Goal: Task Accomplishment & Management: Manage account settings

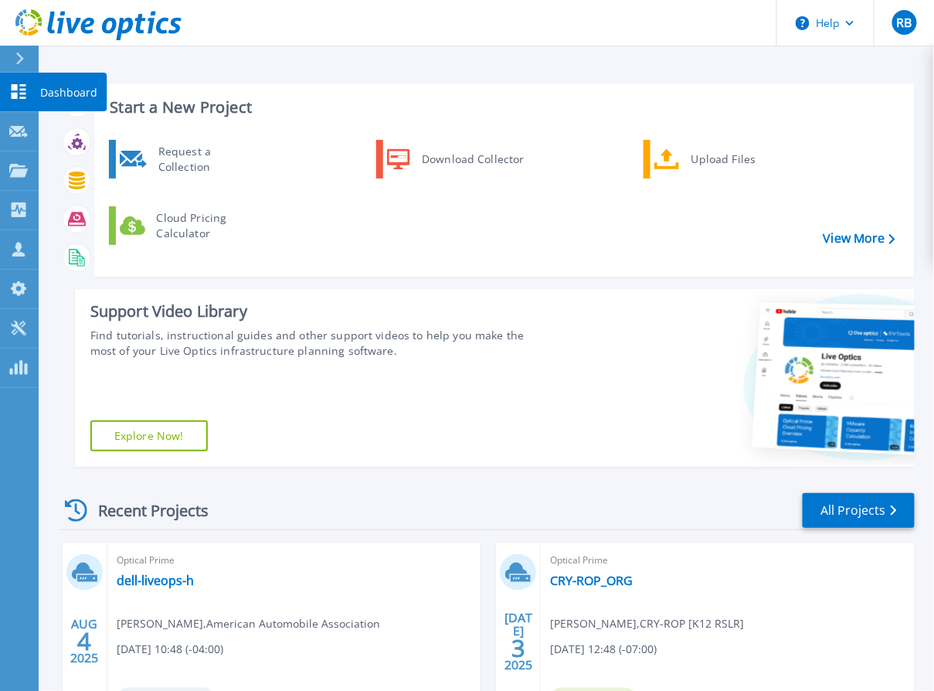
click at [70, 95] on p "Dashboard" at bounding box center [68, 93] width 57 height 40
click at [849, 233] on link "View More" at bounding box center [860, 238] width 72 height 15
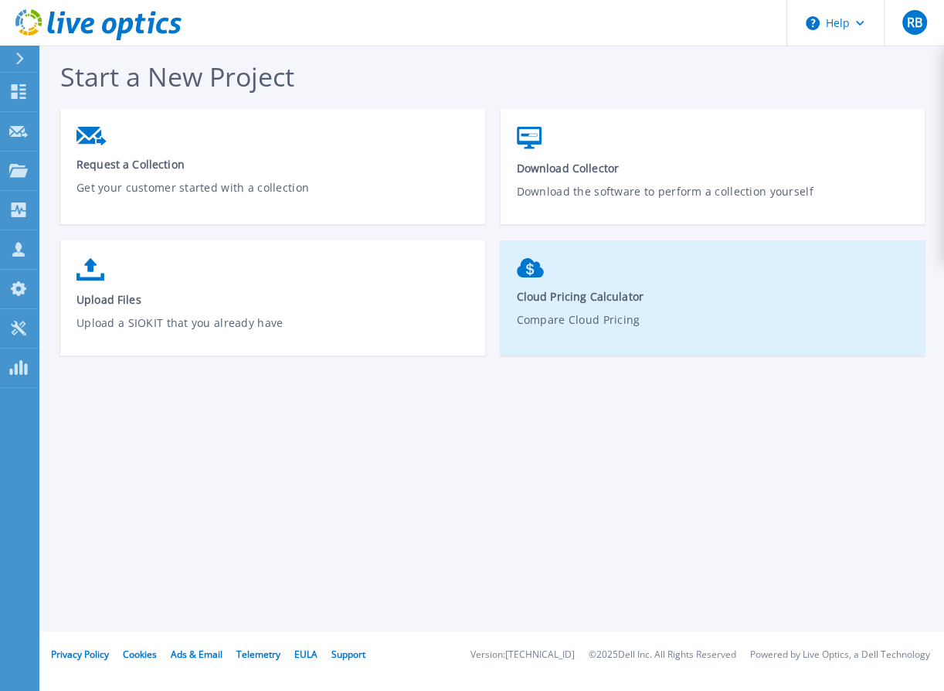
click at [594, 295] on span "Cloud Pricing Calculator" at bounding box center [713, 296] width 393 height 15
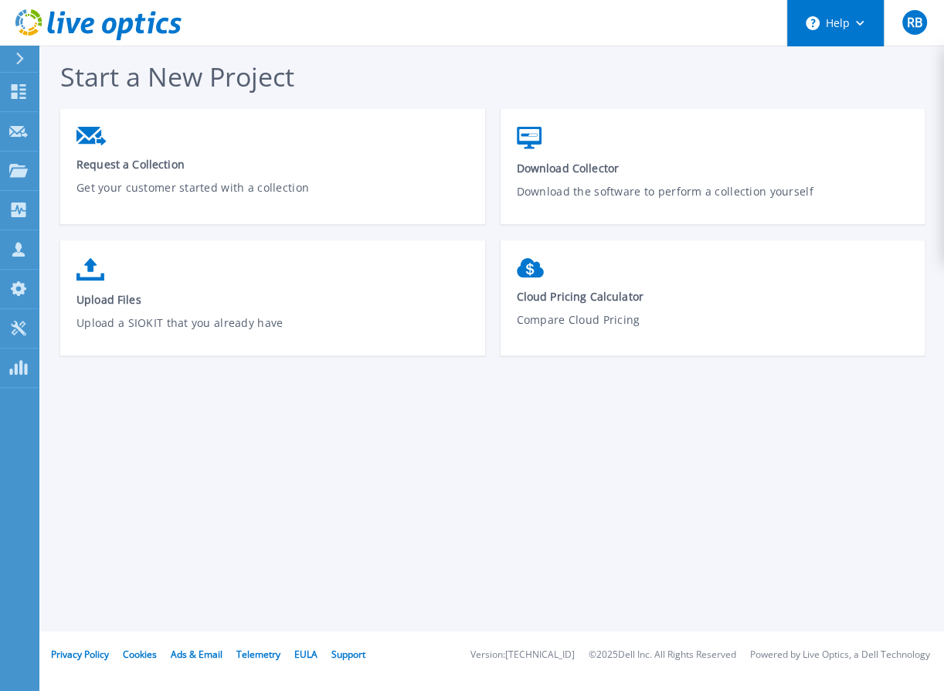
click at [859, 25] on icon at bounding box center [860, 23] width 9 height 5
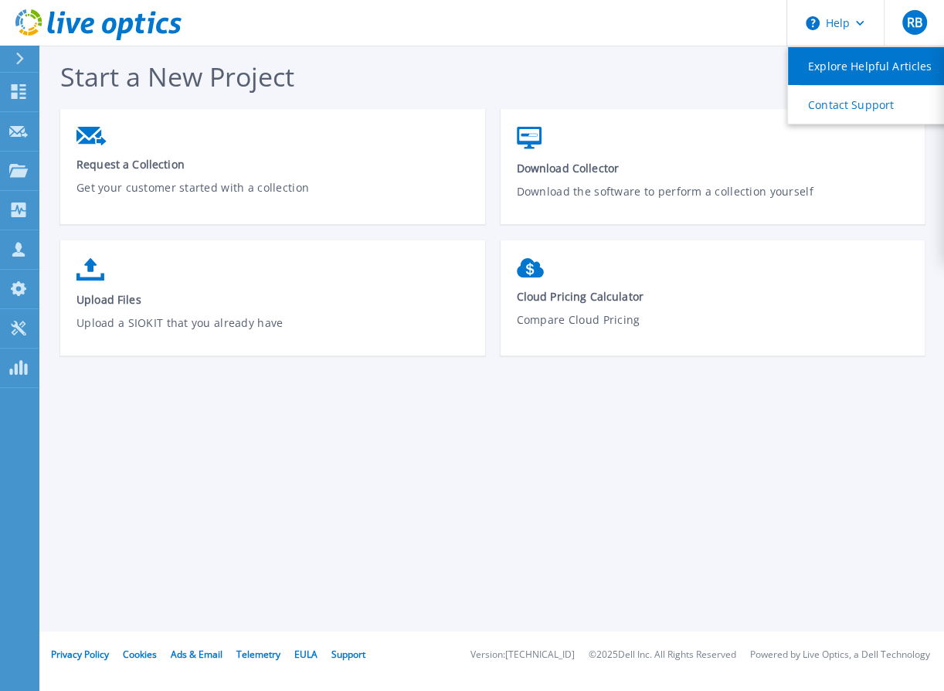
click at [838, 67] on link "Explore Helpful Articles" at bounding box center [874, 66] width 172 height 38
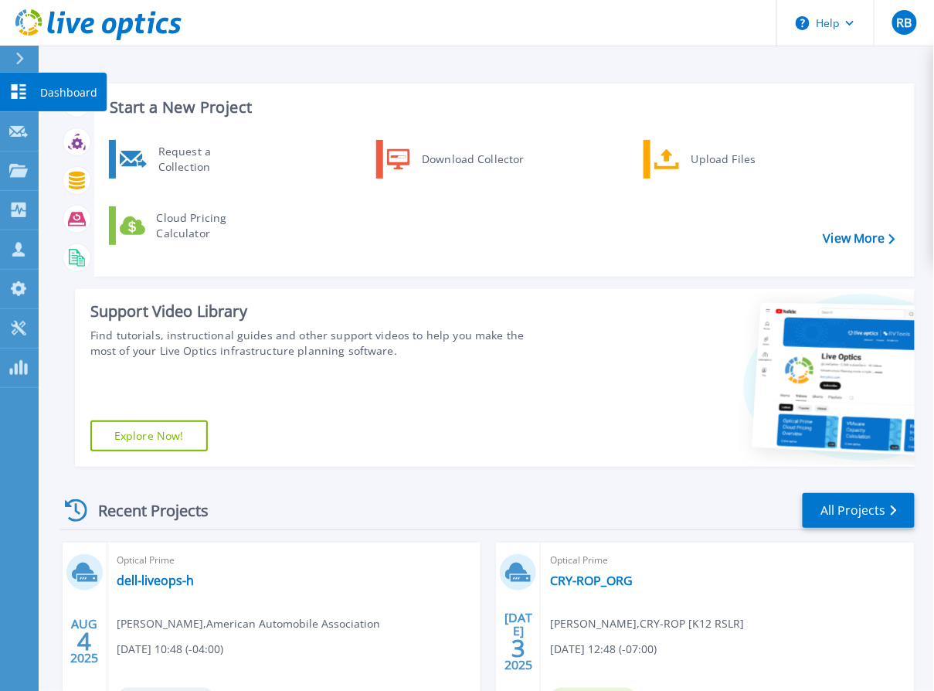
click at [20, 97] on icon at bounding box center [19, 91] width 15 height 15
click at [863, 234] on link "View More" at bounding box center [860, 238] width 72 height 15
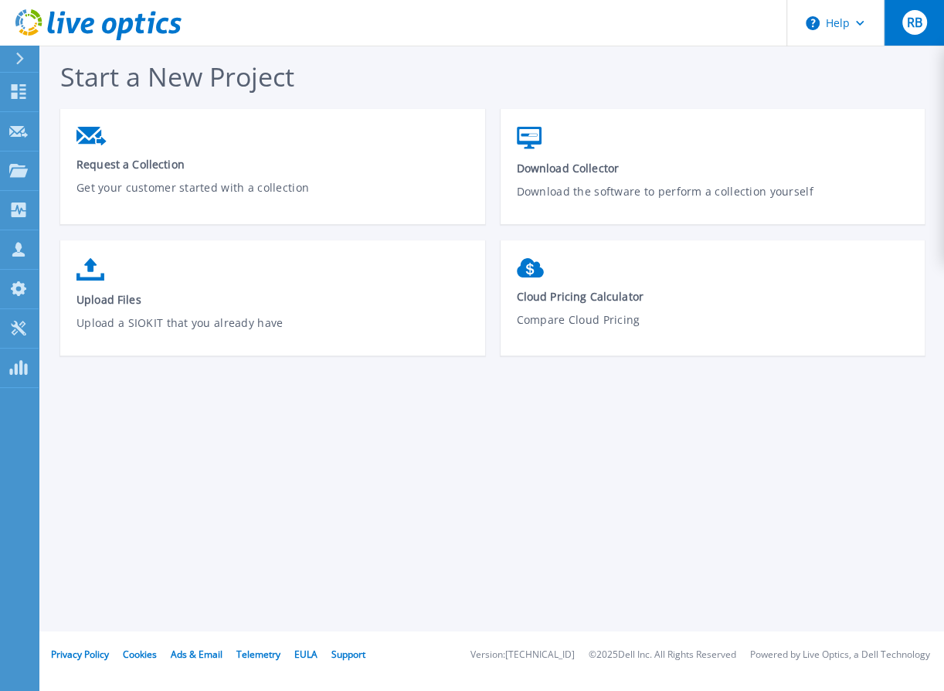
click at [910, 22] on span "RB" at bounding box center [914, 22] width 15 height 12
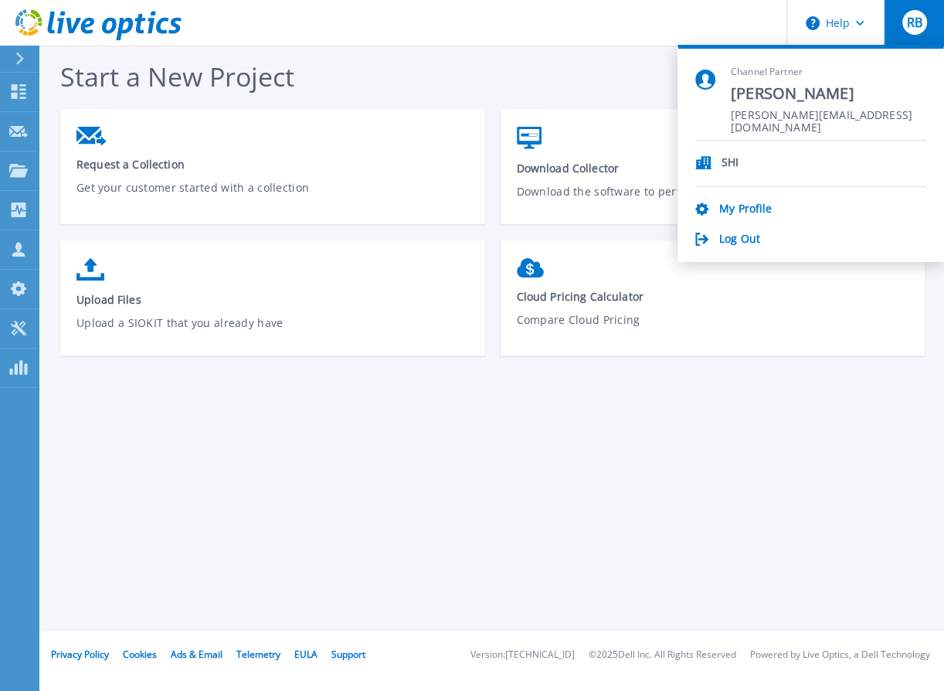
click at [581, 422] on div "Start a New Project Request a Collection Get your customer started with a colle…" at bounding box center [492, 315] width 906 height 631
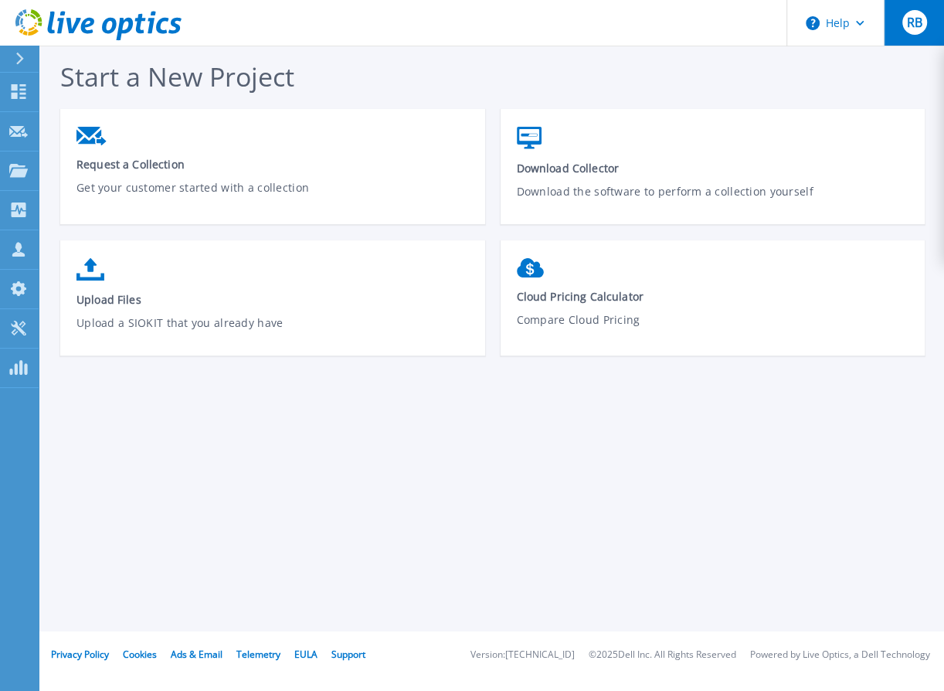
click at [898, 24] on button "RB" at bounding box center [914, 23] width 60 height 46
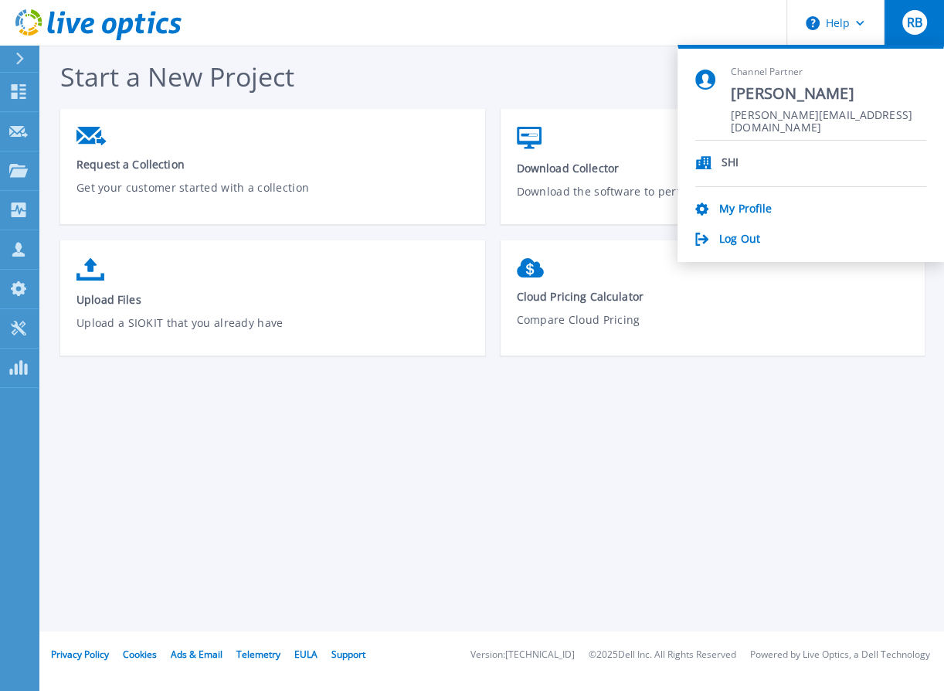
click at [16, 59] on icon at bounding box center [19, 59] width 9 height 12
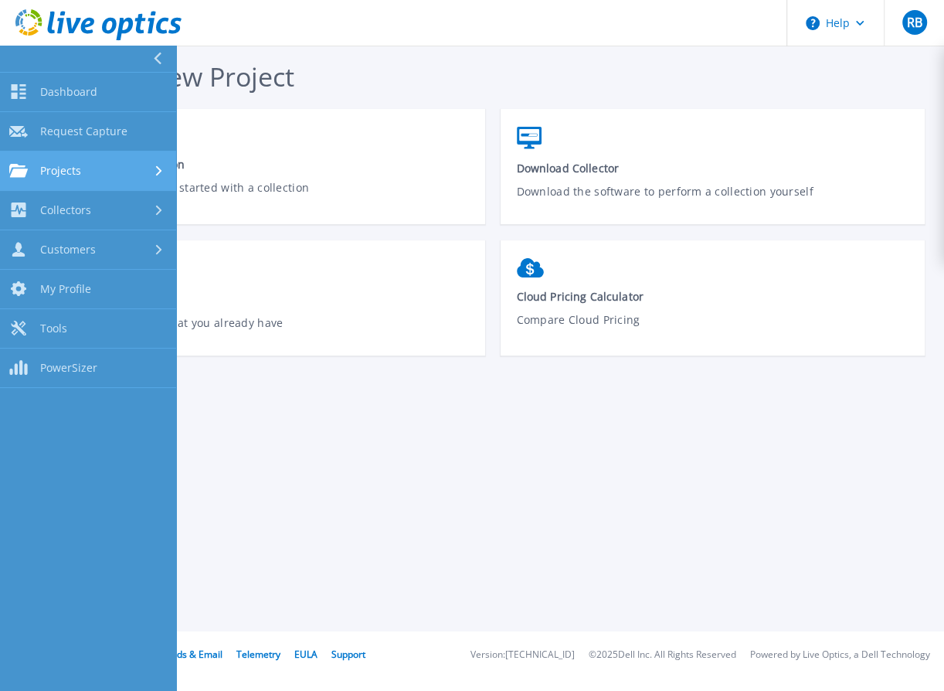
click at [115, 175] on div "Projects" at bounding box center [88, 171] width 158 height 14
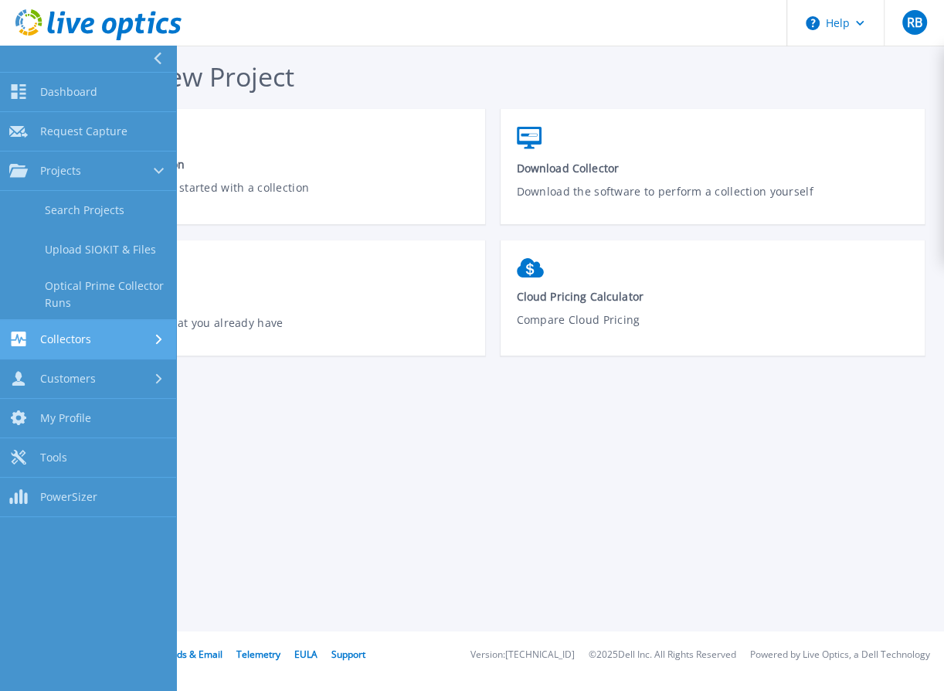
click at [140, 335] on div "Collectors" at bounding box center [88, 339] width 158 height 15
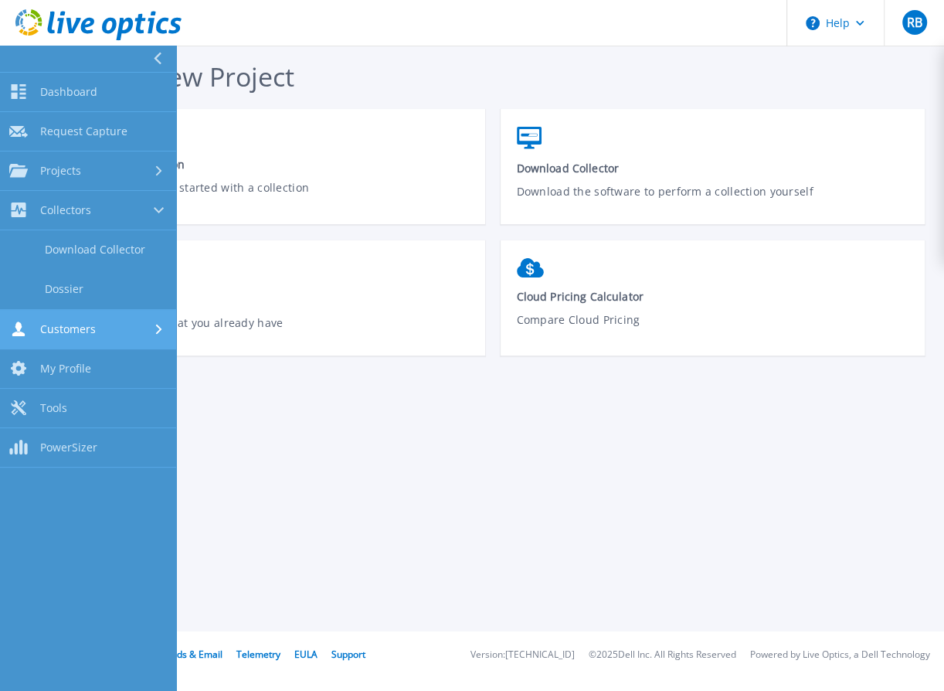
click at [133, 325] on div "Customers" at bounding box center [88, 329] width 158 height 15
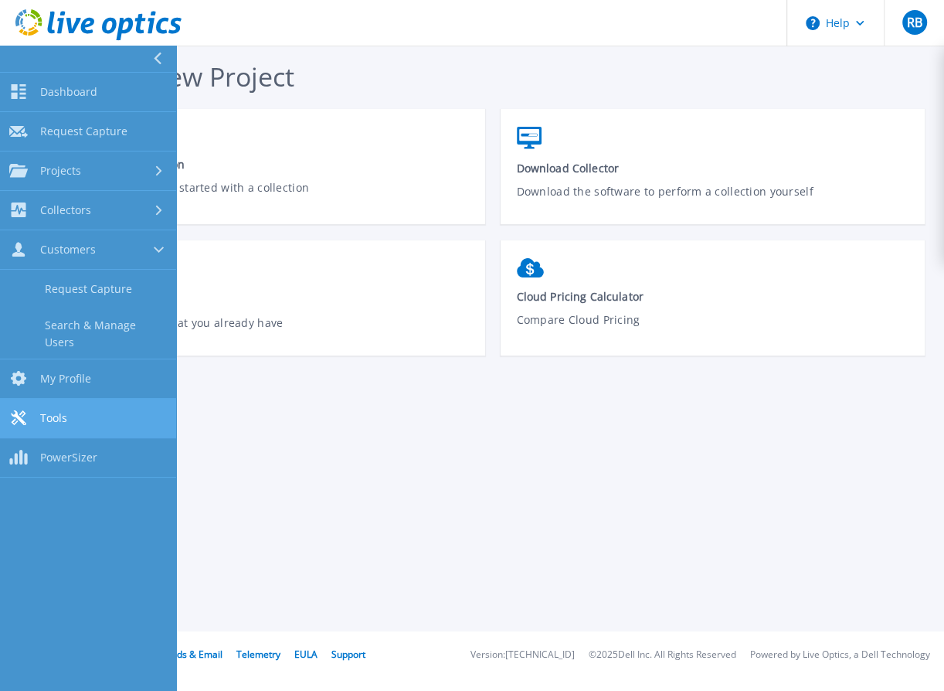
click at [107, 407] on link "Tools Tools" at bounding box center [88, 418] width 176 height 39
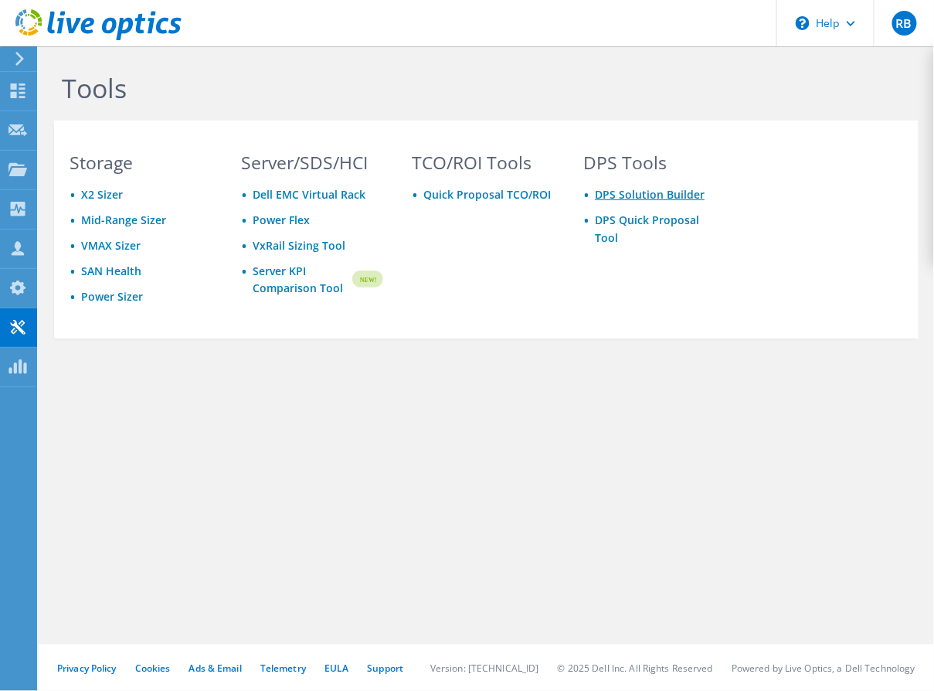
click at [681, 196] on link "DPS Solution Builder" at bounding box center [650, 194] width 110 height 15
click at [674, 225] on link "DPS Quick Proposal Tool" at bounding box center [647, 229] width 104 height 32
click at [542, 189] on link "Quick Proposal TCO/ROI" at bounding box center [488, 194] width 128 height 15
click at [294, 220] on link "Power Flex" at bounding box center [281, 220] width 57 height 15
click at [274, 270] on link "Server KPI Comparison Tool" at bounding box center [301, 280] width 97 height 34
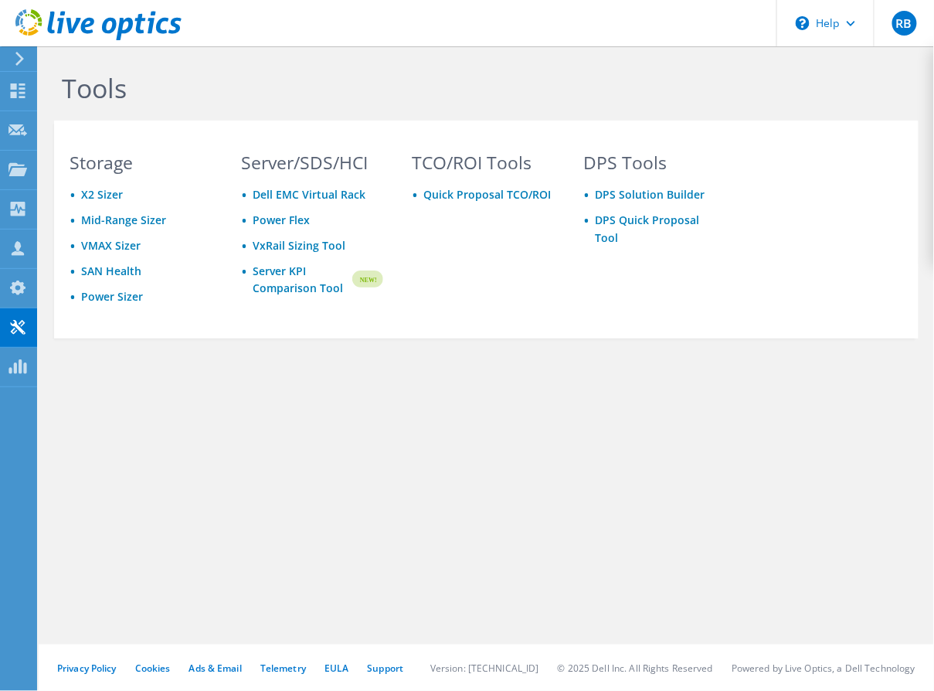
click at [22, 62] on icon at bounding box center [20, 59] width 12 height 14
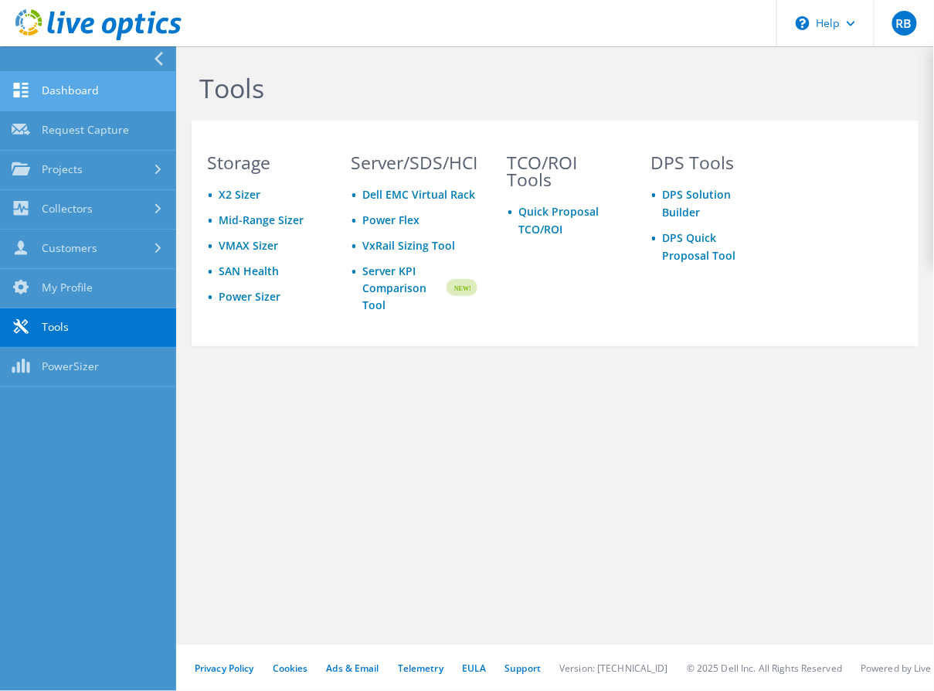
click at [58, 87] on link "Dashboard" at bounding box center [88, 91] width 176 height 39
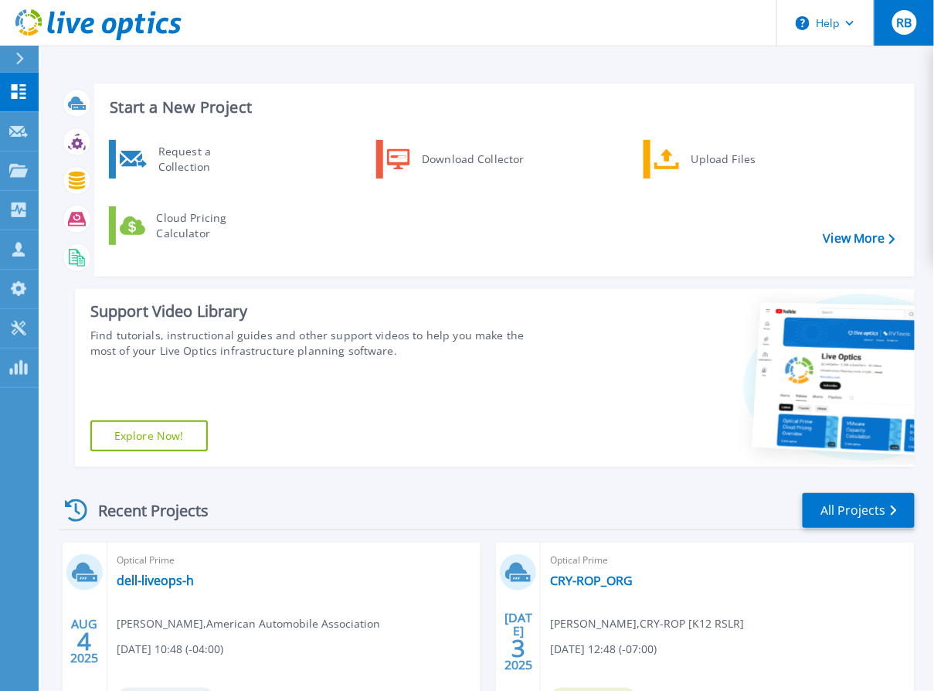
click at [904, 21] on span "RB" at bounding box center [904, 22] width 15 height 12
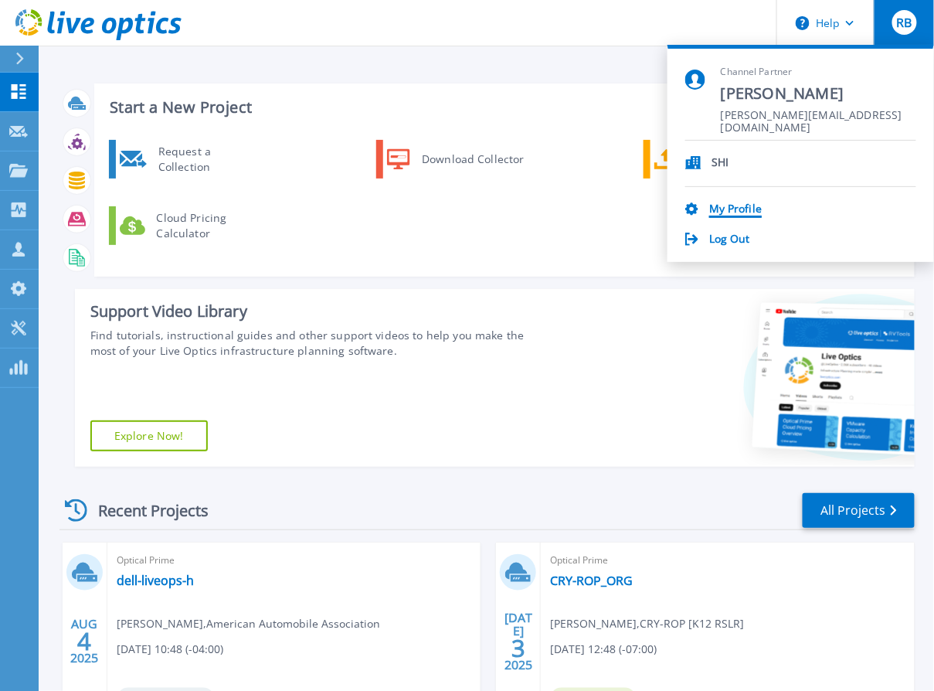
click at [730, 203] on link "My Profile" at bounding box center [736, 209] width 53 height 15
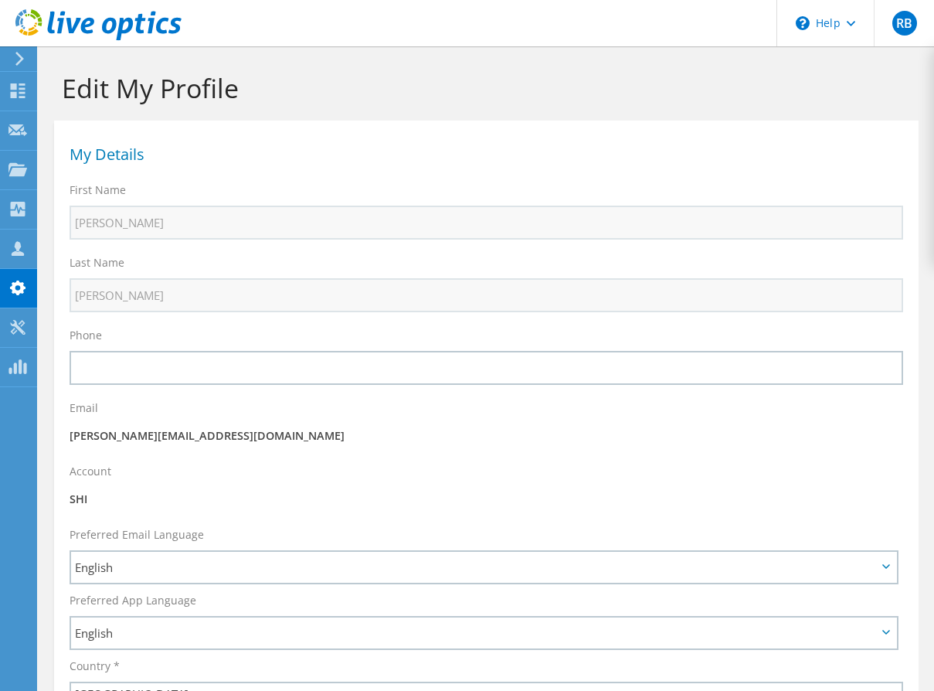
select select "224"
